Goal: Check status: Check status

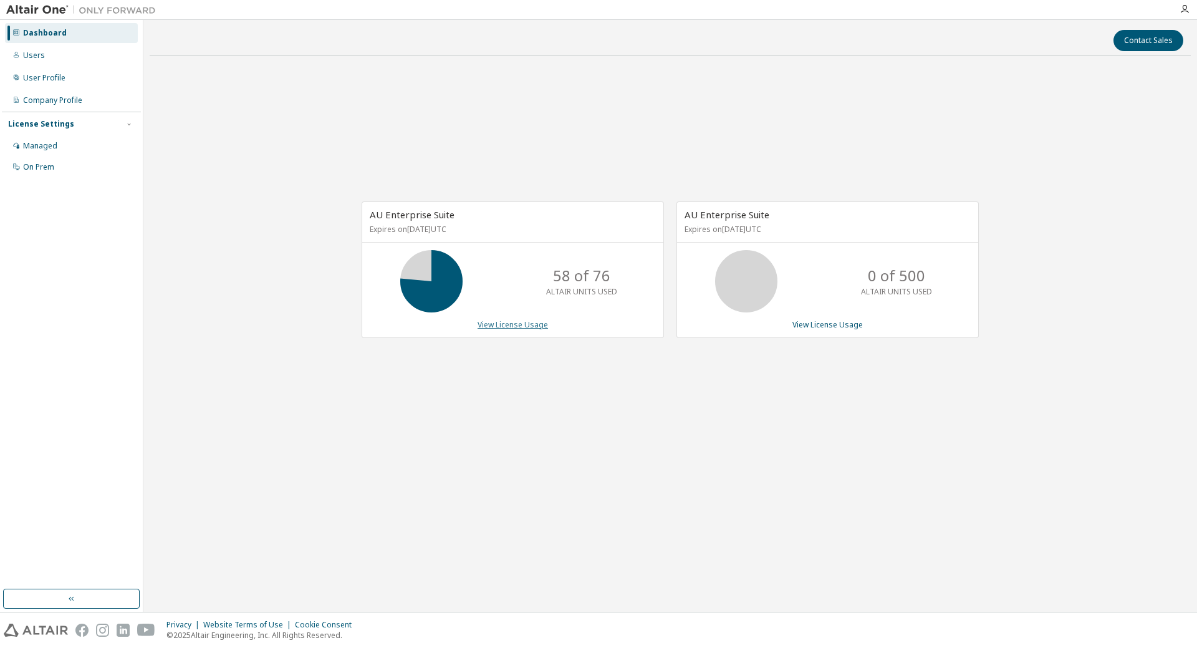
click at [506, 324] on link "View License Usage" at bounding box center [513, 324] width 70 height 11
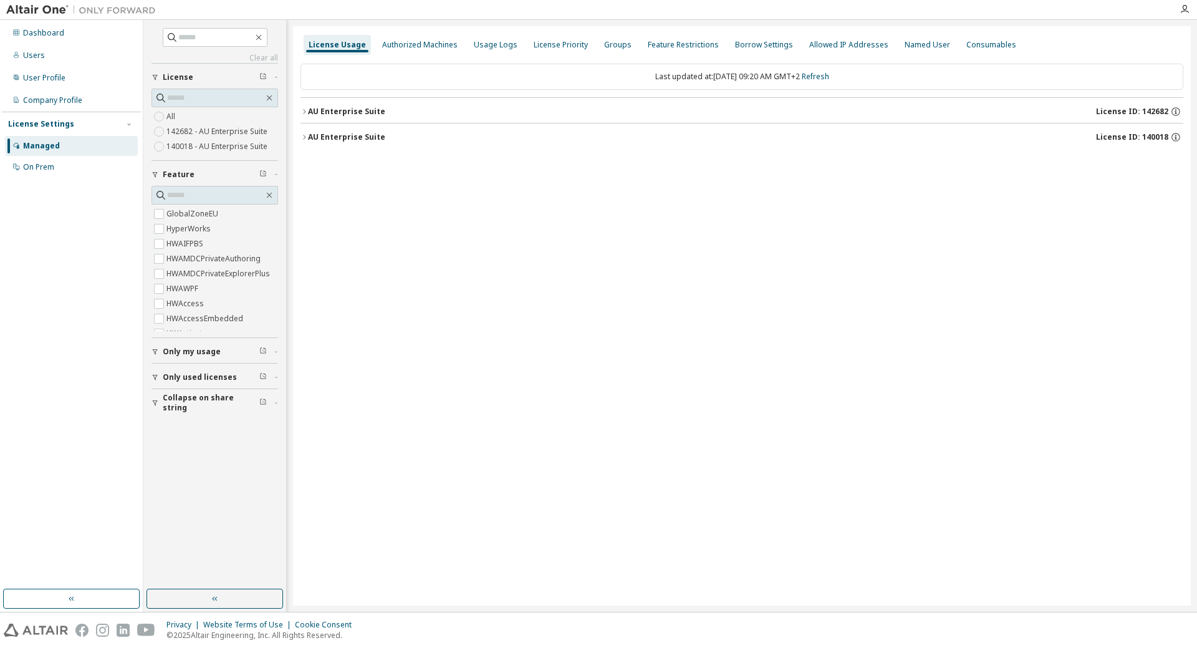
click at [304, 137] on icon "button" at bounding box center [304, 136] width 7 height 7
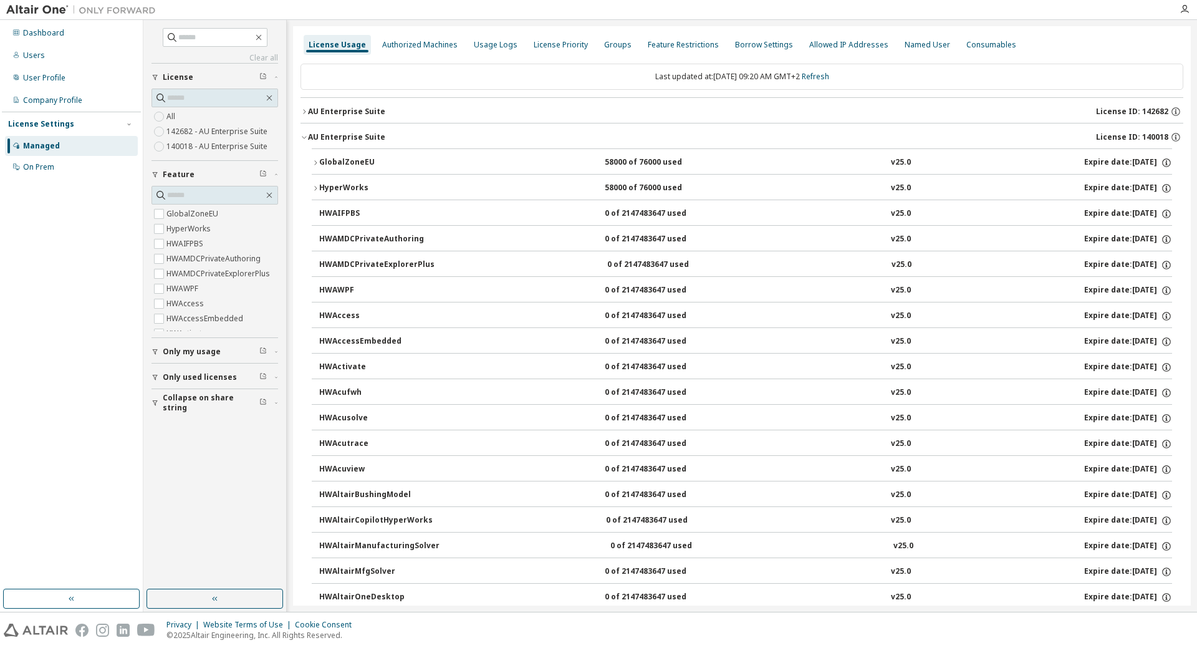
click at [340, 161] on div "GlobalZoneEU" at bounding box center [375, 162] width 112 height 11
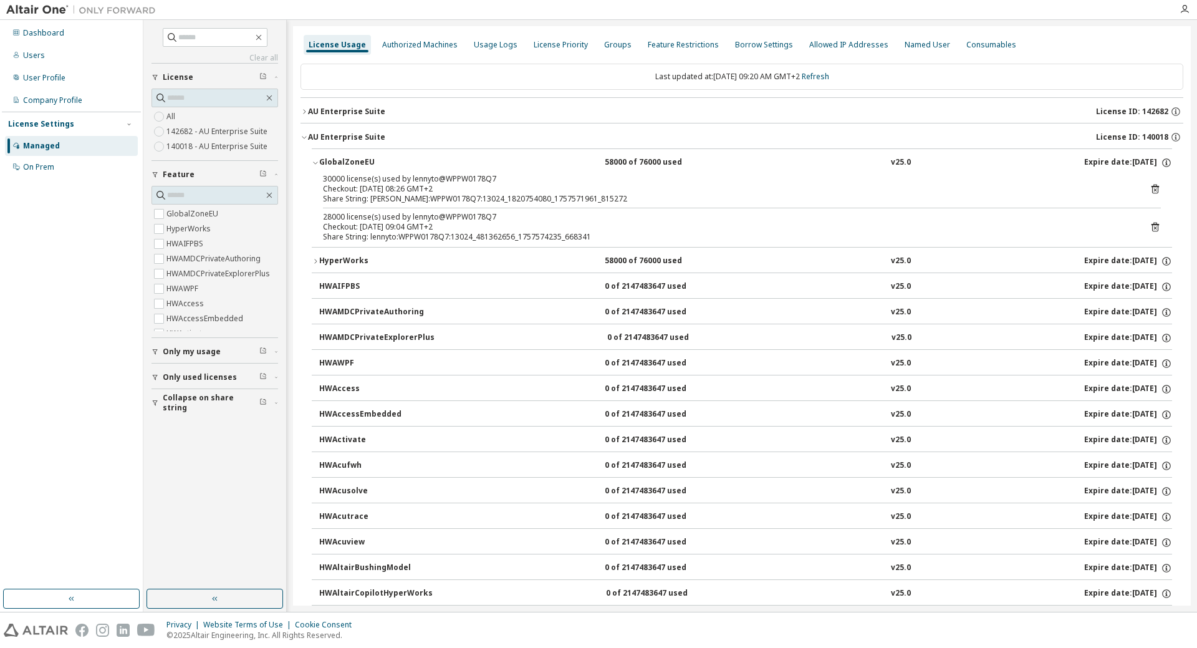
click at [314, 261] on icon "button" at bounding box center [315, 261] width 7 height 7
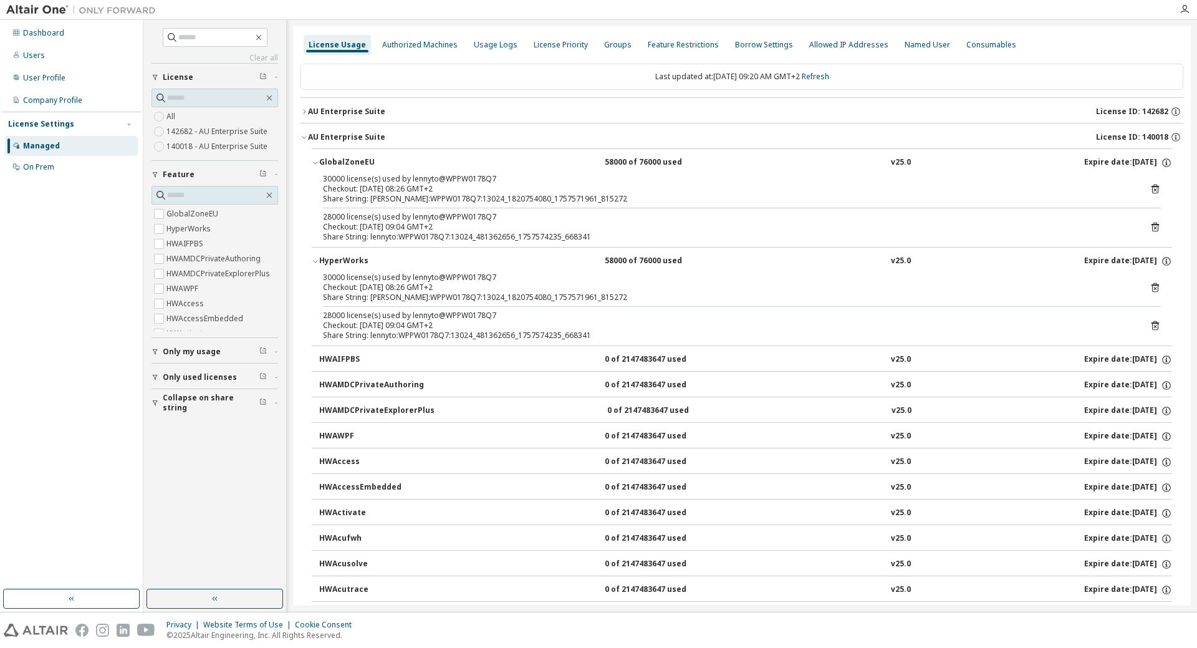
click at [442, 284] on div "Checkout: [DATE] 08:26 GMT+2" at bounding box center [727, 287] width 808 height 10
click at [392, 266] on div "HyperWorks" at bounding box center [375, 261] width 112 height 11
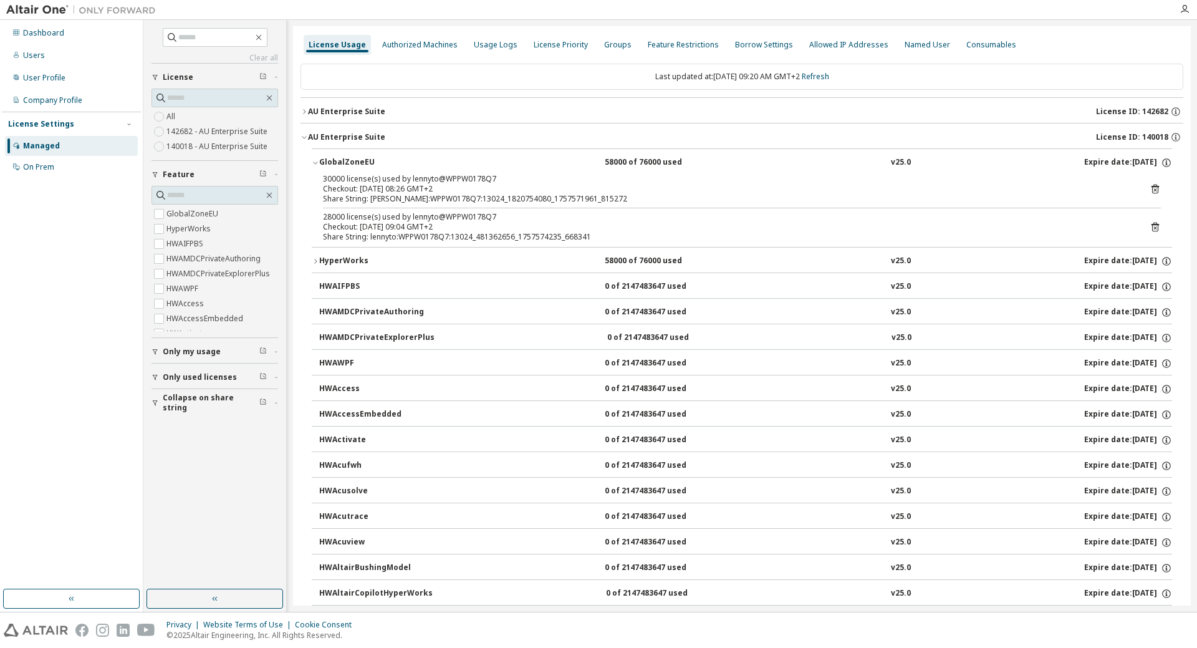
click at [318, 260] on icon "button" at bounding box center [315, 261] width 7 height 7
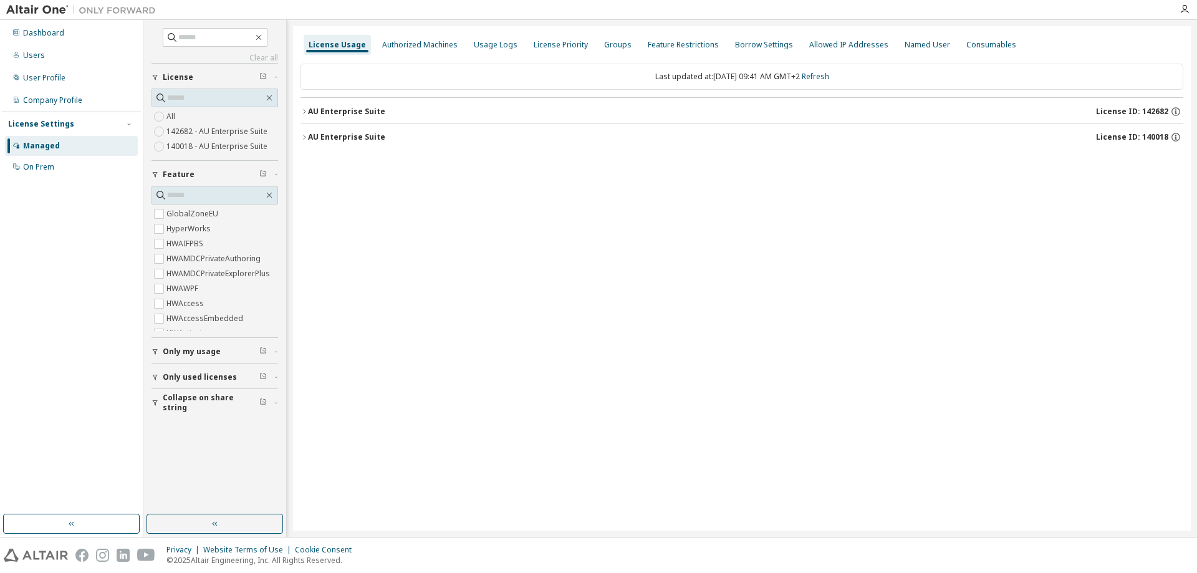
click at [304, 136] on icon "button" at bounding box center [304, 136] width 7 height 7
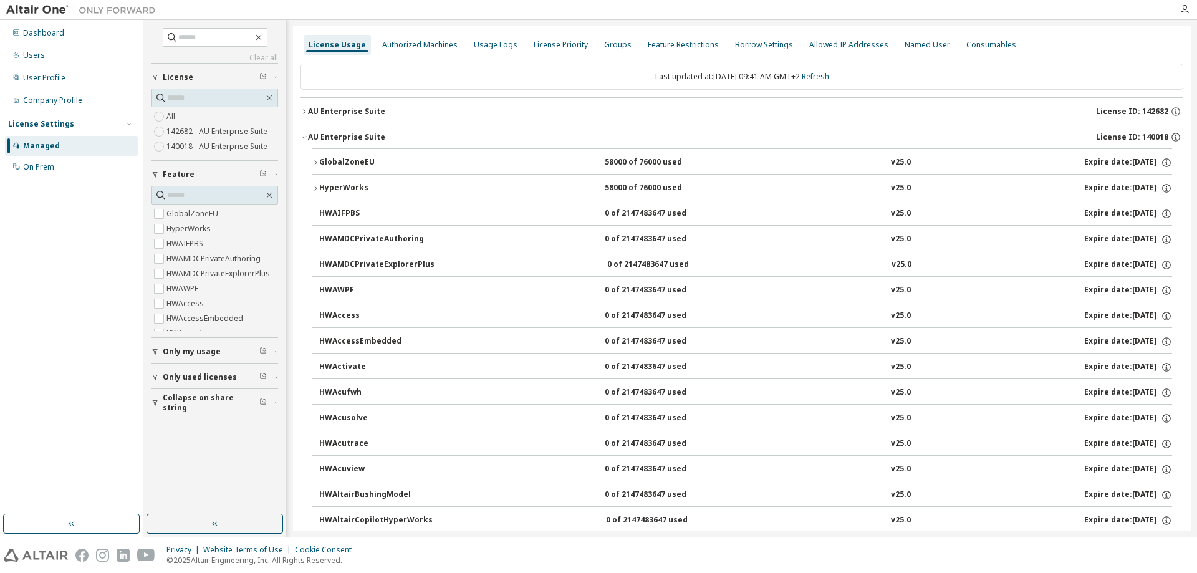
click at [314, 168] on button "GlobalZoneEU 58000 of 76000 used v25.0 Expire date: [DATE]" at bounding box center [742, 162] width 860 height 27
